Goal: Task Accomplishment & Management: Use online tool/utility

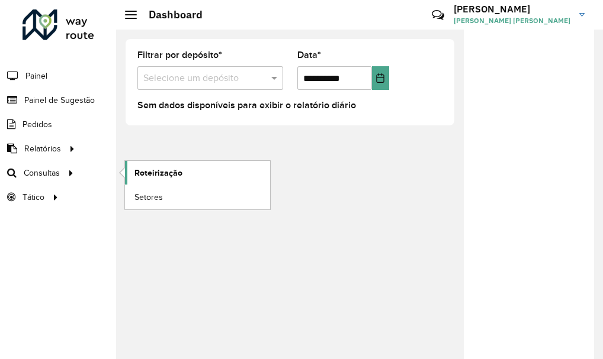
click at [171, 173] on span "Roteirização" at bounding box center [158, 173] width 48 height 12
click at [157, 203] on span "Setores" at bounding box center [148, 197] width 29 height 12
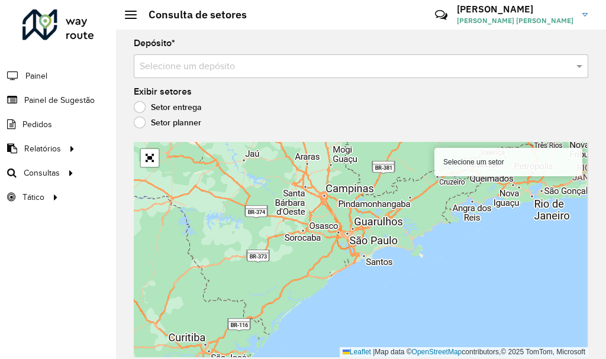
click at [442, 60] on input "text" at bounding box center [349, 67] width 419 height 14
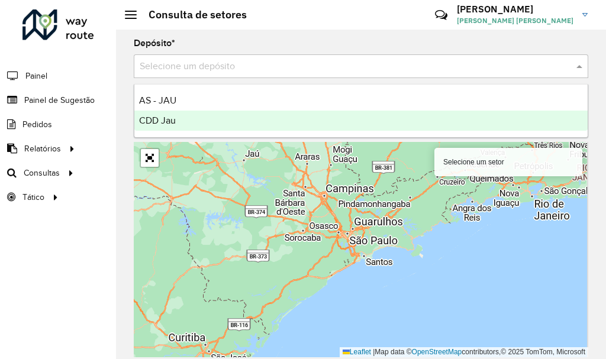
click at [214, 130] on div "CDD Jau" at bounding box center [361, 121] width 454 height 20
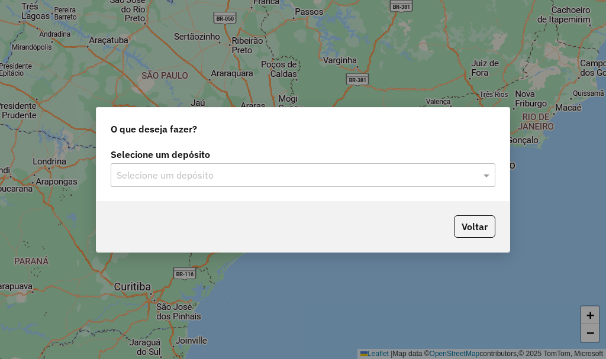
drag, startPoint x: 0, startPoint y: 0, endPoint x: 173, endPoint y: 173, distance: 245.3
click at [173, 173] on input "text" at bounding box center [291, 176] width 349 height 14
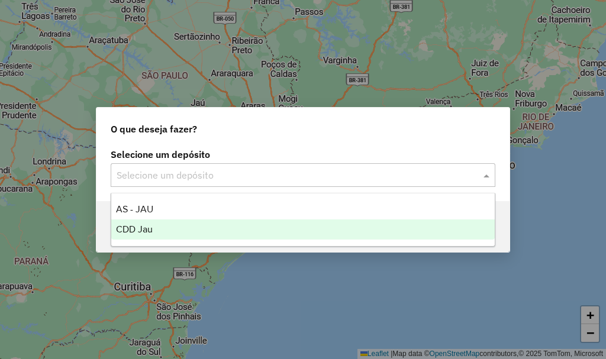
click at [149, 230] on span "CDD Jau" at bounding box center [134, 229] width 37 height 10
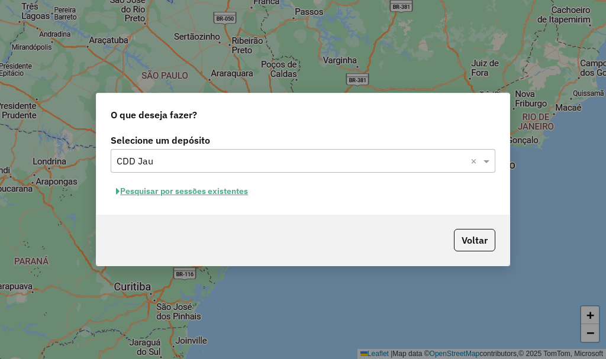
click at [228, 192] on button "Pesquisar por sessões existentes" at bounding box center [182, 191] width 143 height 18
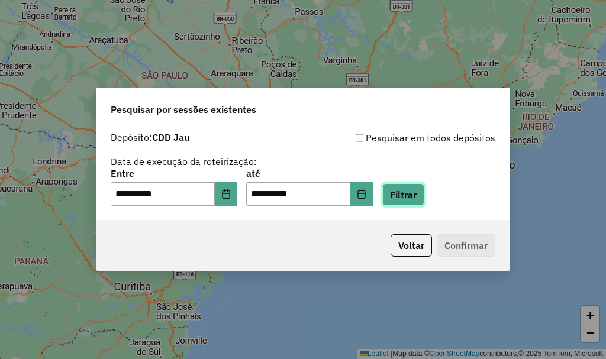
click at [417, 193] on button "Filtrar" at bounding box center [403, 195] width 42 height 22
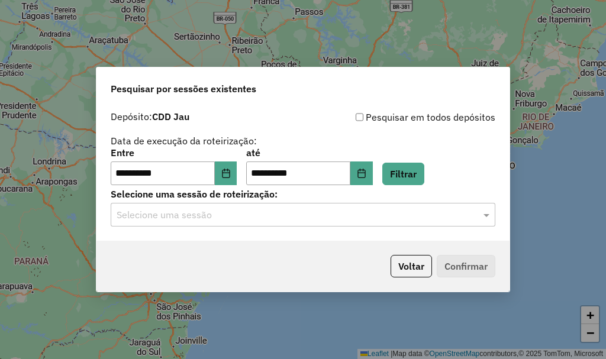
click at [255, 205] on div "Selecione uma sessão" at bounding box center [303, 215] width 385 height 24
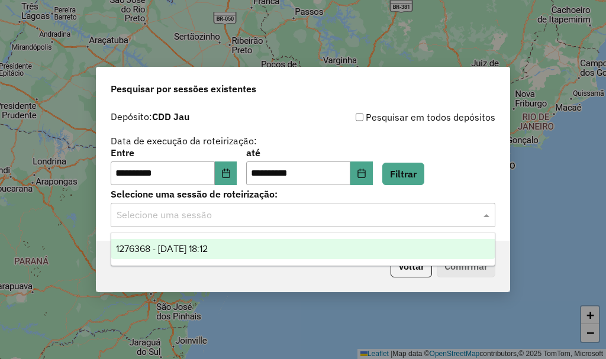
click at [213, 236] on ng-dropdown-panel "1276368 - [DATE] 18:12" at bounding box center [303, 250] width 385 height 34
click at [208, 249] on span "1276368 - [DATE] 18:12" at bounding box center [162, 249] width 92 height 10
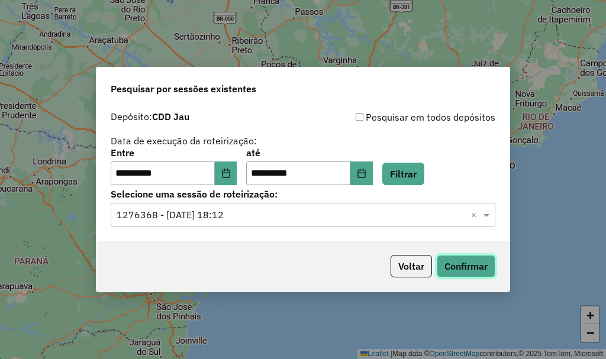
click at [472, 273] on button "Confirmar" at bounding box center [466, 266] width 59 height 22
click at [449, 271] on button "Confirmar" at bounding box center [466, 266] width 59 height 22
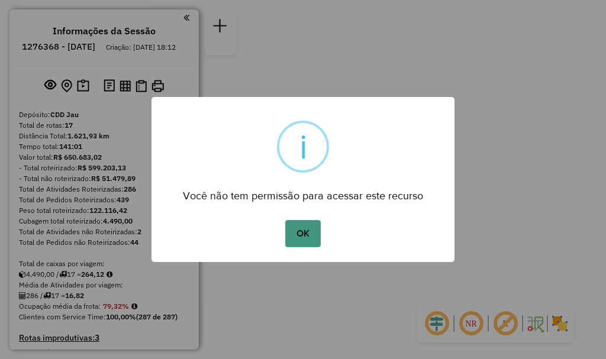
click at [294, 230] on button "OK" at bounding box center [302, 233] width 35 height 27
